Goal: Find specific page/section: Find specific page/section

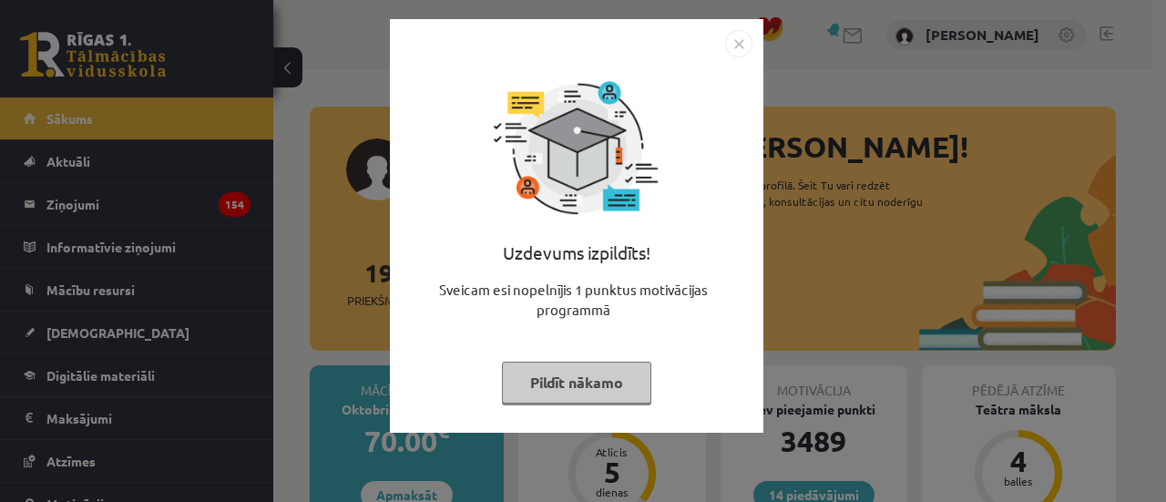
click at [577, 374] on button "Pildīt nākamo" at bounding box center [576, 383] width 149 height 42
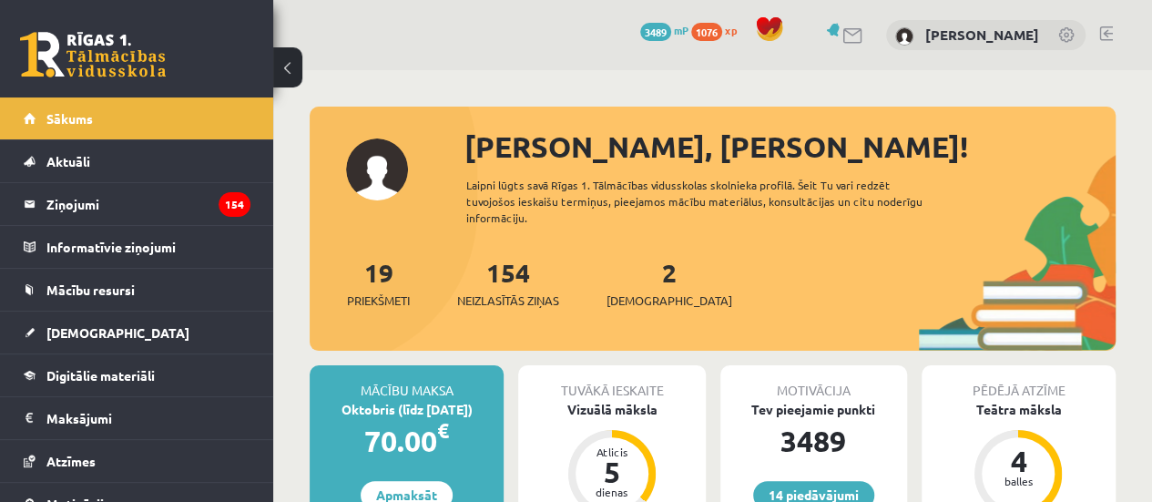
click at [409, 267] on div "19 Priekšmeti" at bounding box center [378, 281] width 63 height 56
click at [382, 285] on link "19 Priekšmeti" at bounding box center [378, 283] width 63 height 54
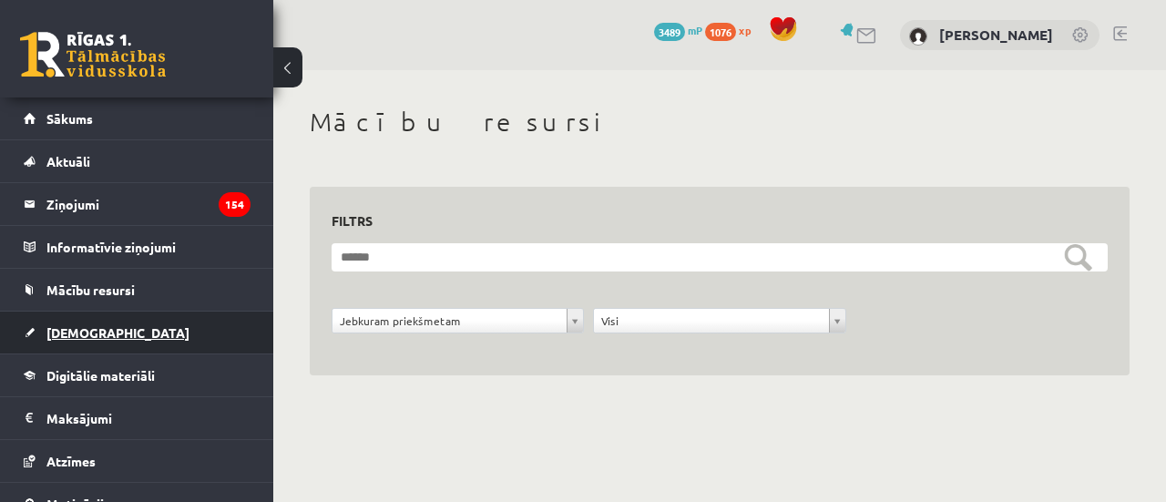
click at [184, 338] on link "[DEMOGRAPHIC_DATA]" at bounding box center [137, 332] width 227 height 42
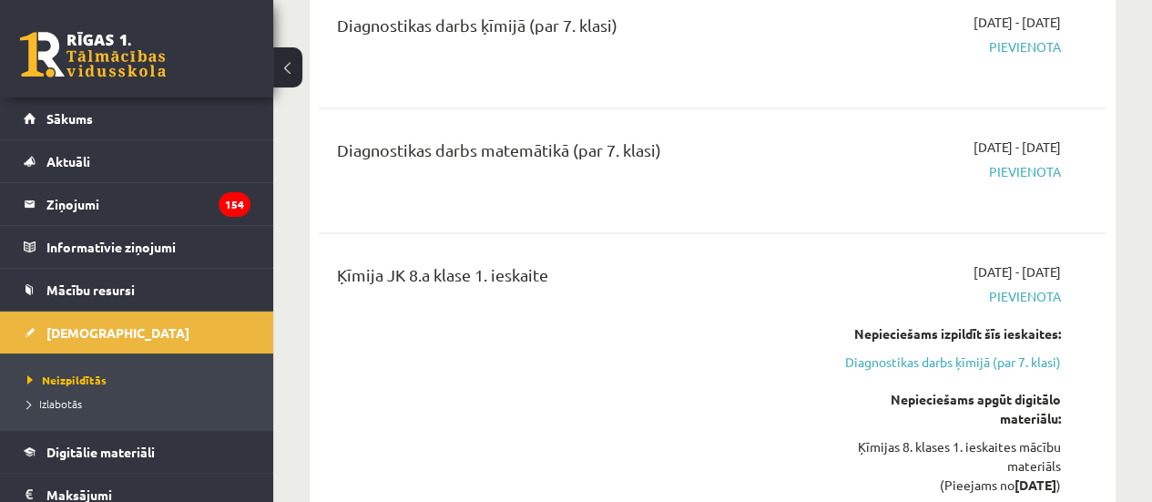
scroll to position [1093, 0]
